Goal: Check status: Check status

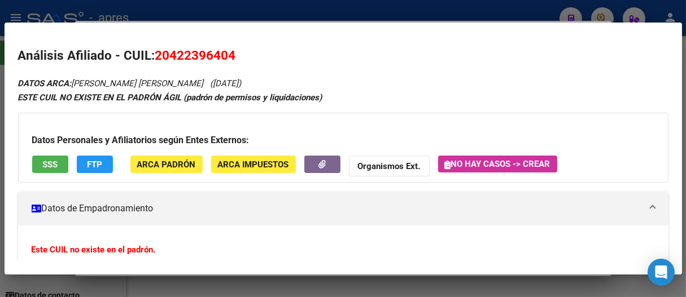
click at [520, 7] on div at bounding box center [343, 148] width 686 height 297
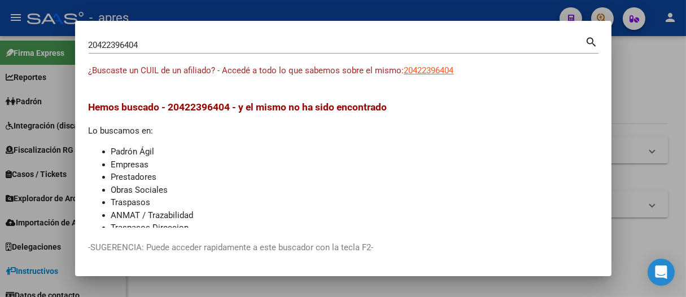
click at [520, 7] on div at bounding box center [343, 148] width 686 height 297
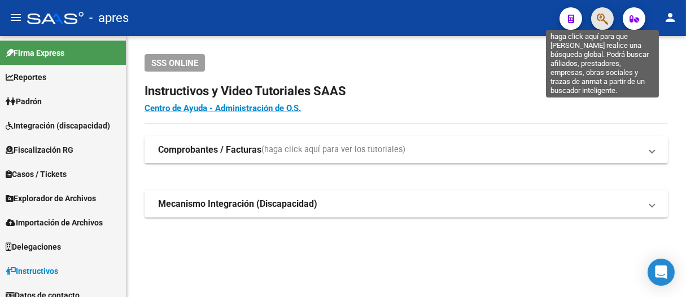
click at [601, 19] on icon "button" at bounding box center [602, 18] width 11 height 13
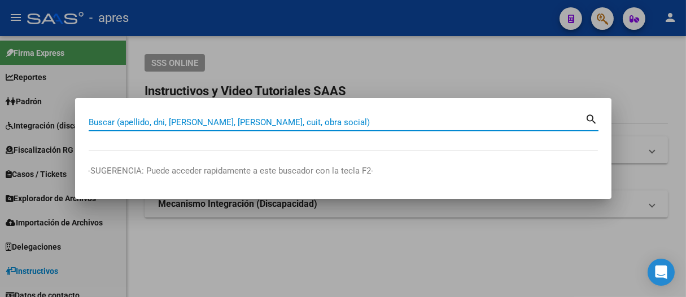
paste input "20451558103"
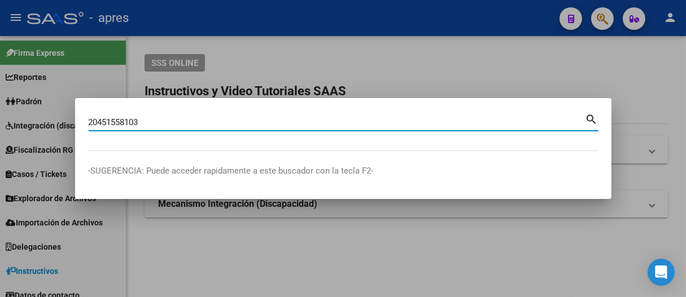
type input "20451558103"
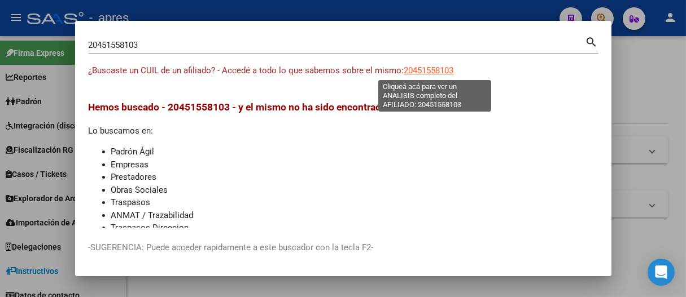
click at [431, 67] on span "20451558103" at bounding box center [429, 70] width 50 height 10
type textarea "20451558103"
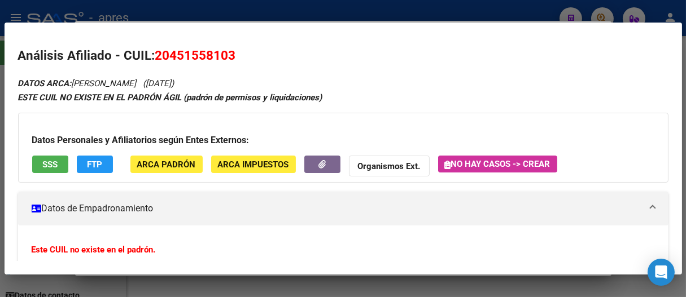
click at [40, 164] on button "SSS" at bounding box center [50, 164] width 36 height 17
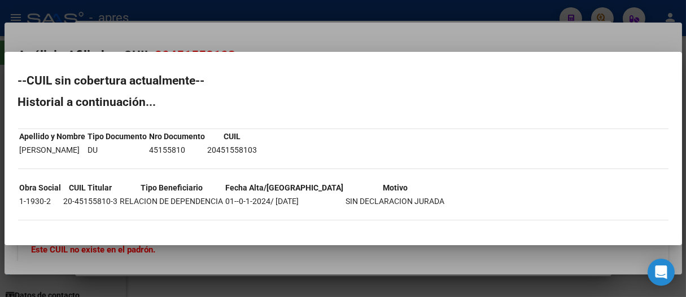
click at [347, 19] on div at bounding box center [343, 148] width 686 height 297
